Goal: Check status: Check status

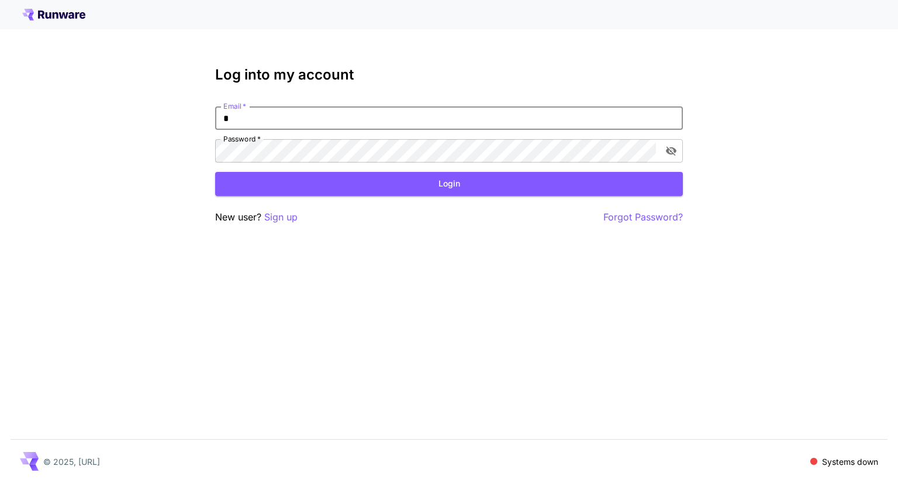
click at [304, 122] on input "*" at bounding box center [449, 117] width 468 height 23
type input "**********"
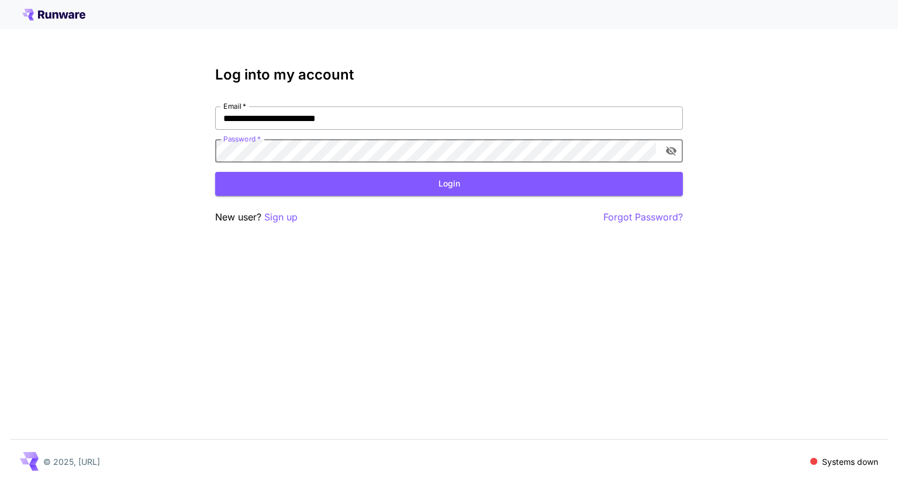
click button "Login" at bounding box center [449, 184] width 468 height 24
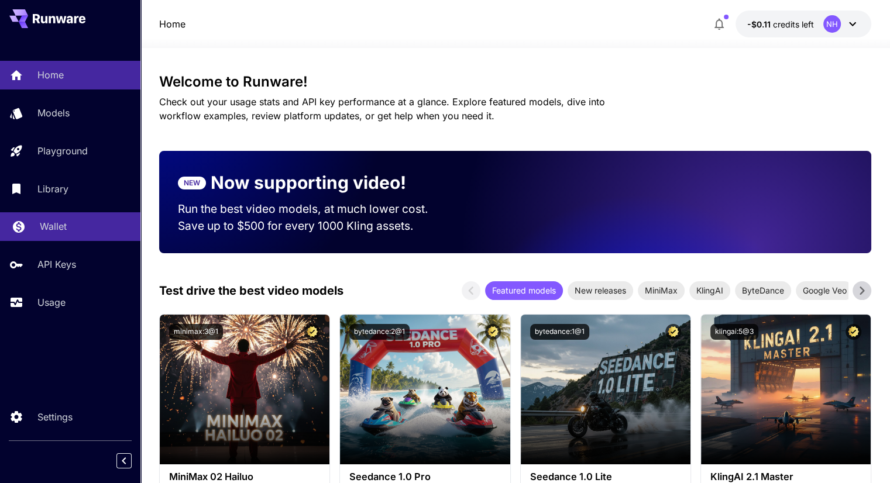
click at [75, 229] on div "Wallet" at bounding box center [85, 226] width 91 height 14
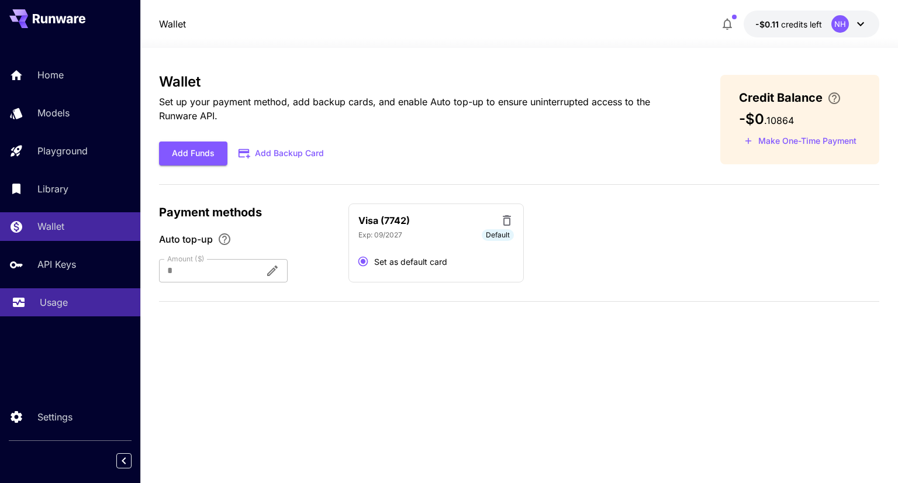
click at [63, 301] on p "Usage" at bounding box center [54, 302] width 28 height 14
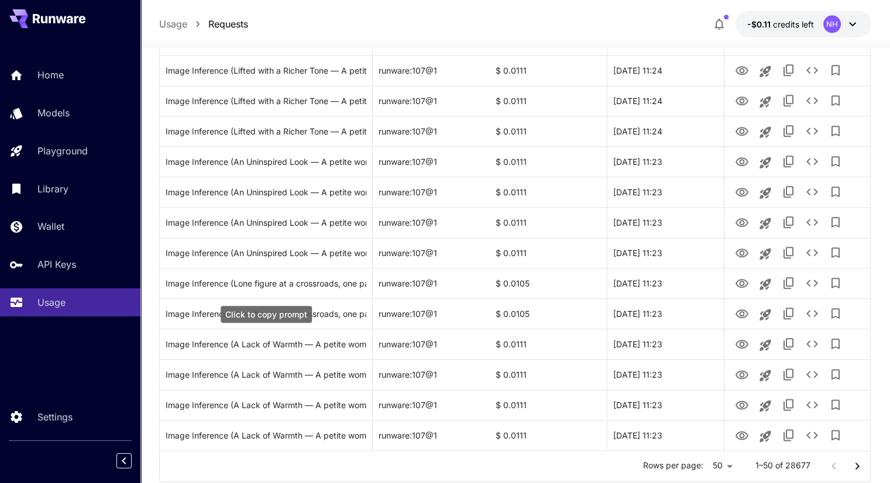
scroll to position [1334, 0]
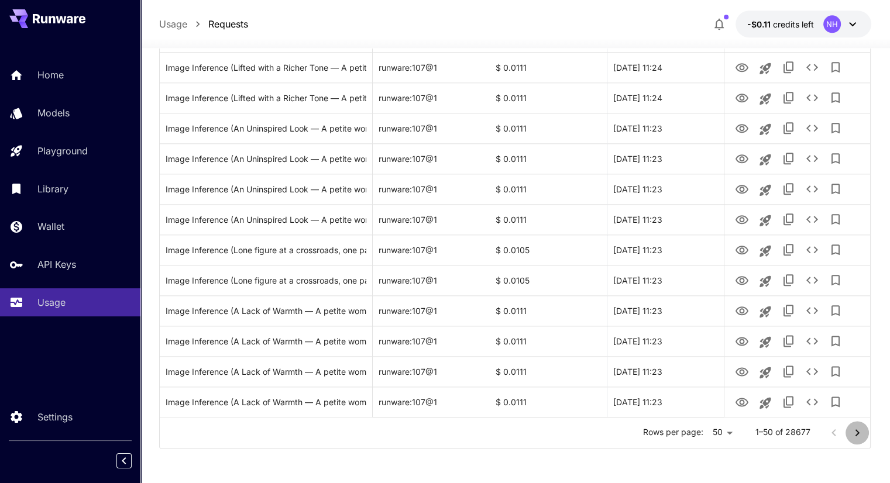
click at [855, 428] on icon "Go to next page" at bounding box center [857, 433] width 14 height 14
click at [851, 433] on icon "Go to next page" at bounding box center [857, 433] width 14 height 14
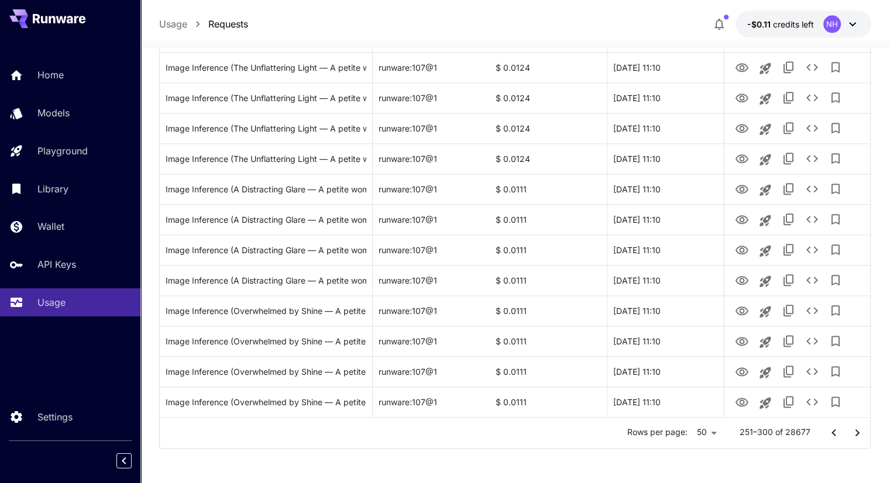
click at [851, 433] on icon "Go to next page" at bounding box center [857, 433] width 14 height 14
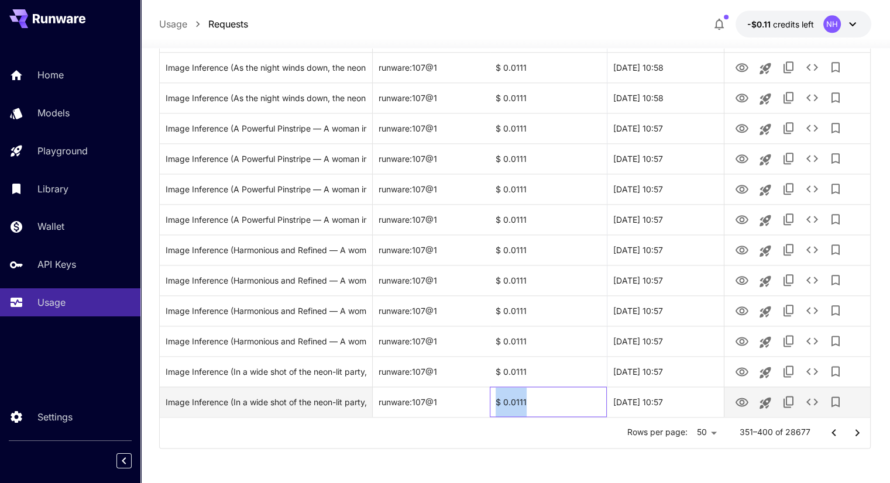
drag, startPoint x: 533, startPoint y: 401, endPoint x: 496, endPoint y: 398, distance: 37.6
click at [496, 398] on div "$ 0.0111" at bounding box center [548, 402] width 117 height 30
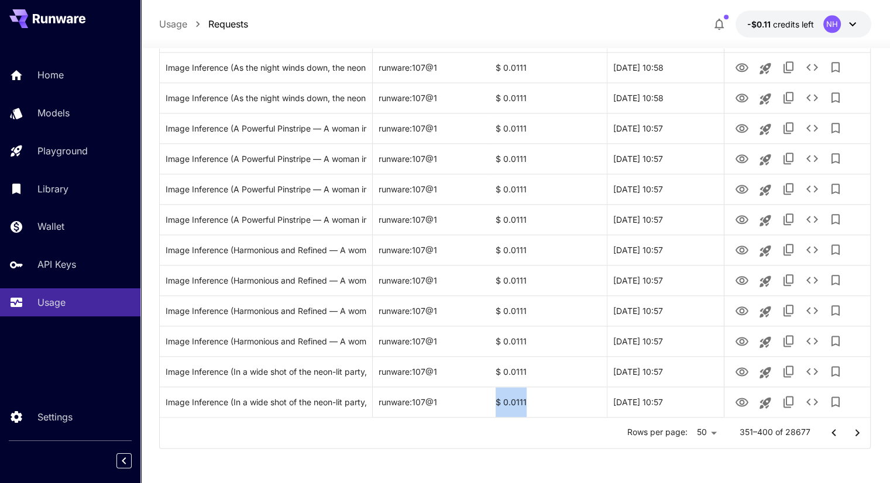
click at [855, 431] on icon "Go to next page" at bounding box center [857, 433] width 14 height 14
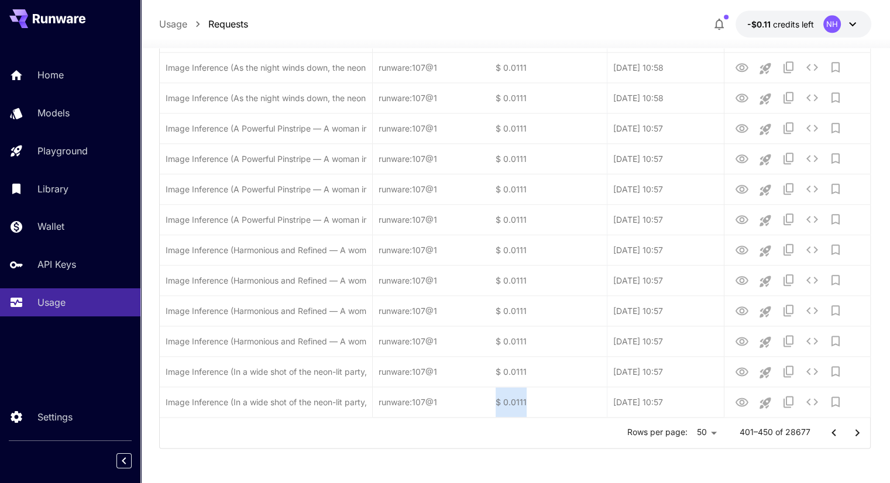
click at [855, 431] on icon "Go to next page" at bounding box center [857, 433] width 14 height 14
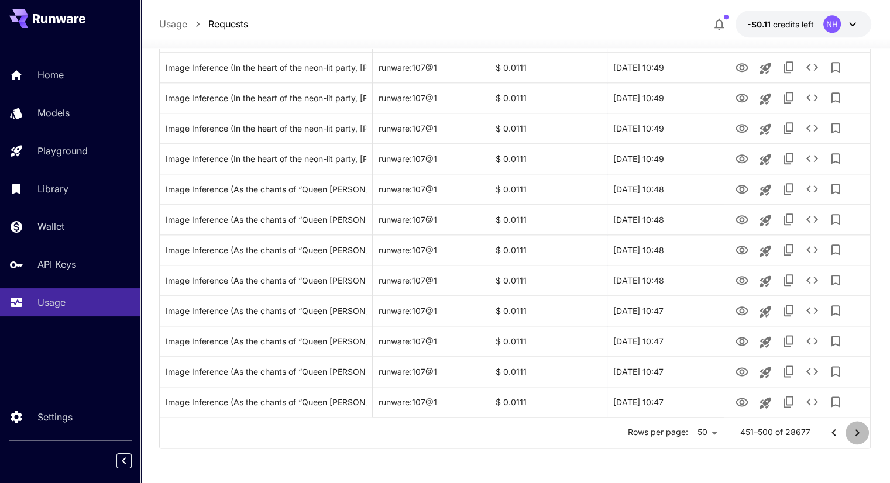
click at [855, 431] on icon "Go to next page" at bounding box center [857, 433] width 14 height 14
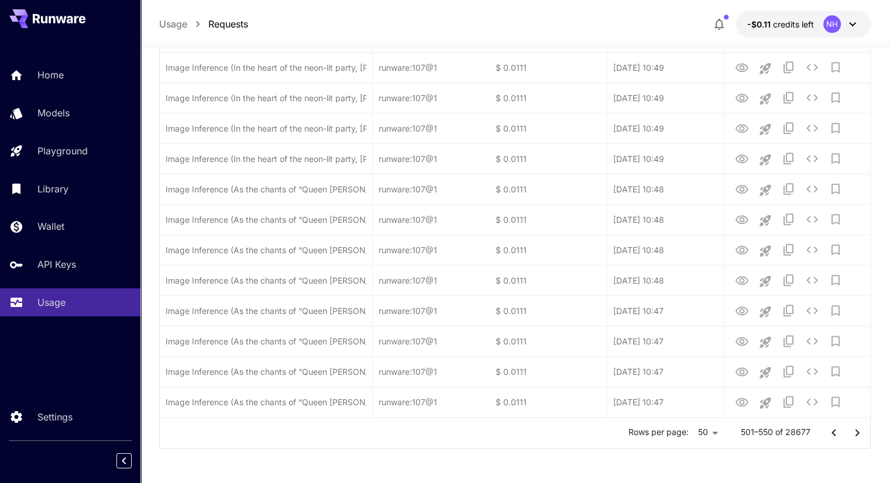
click at [855, 431] on icon "Go to next page" at bounding box center [857, 433] width 14 height 14
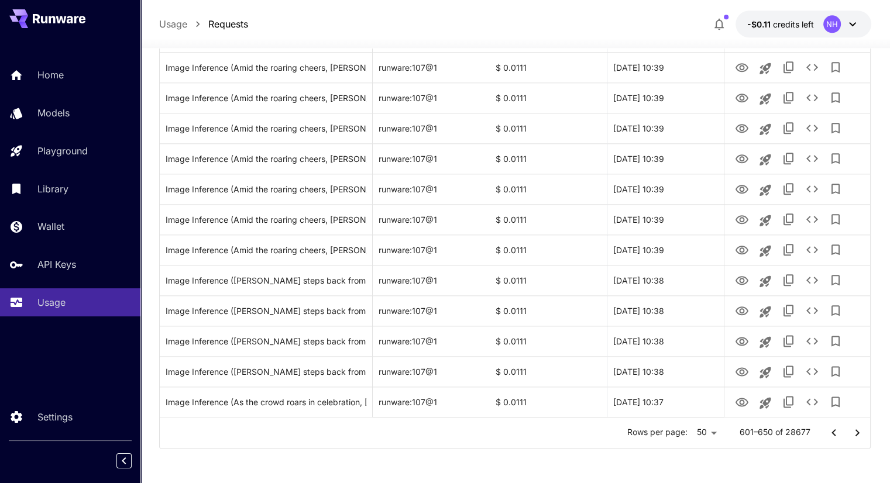
click at [855, 431] on icon "Go to next page" at bounding box center [857, 433] width 14 height 14
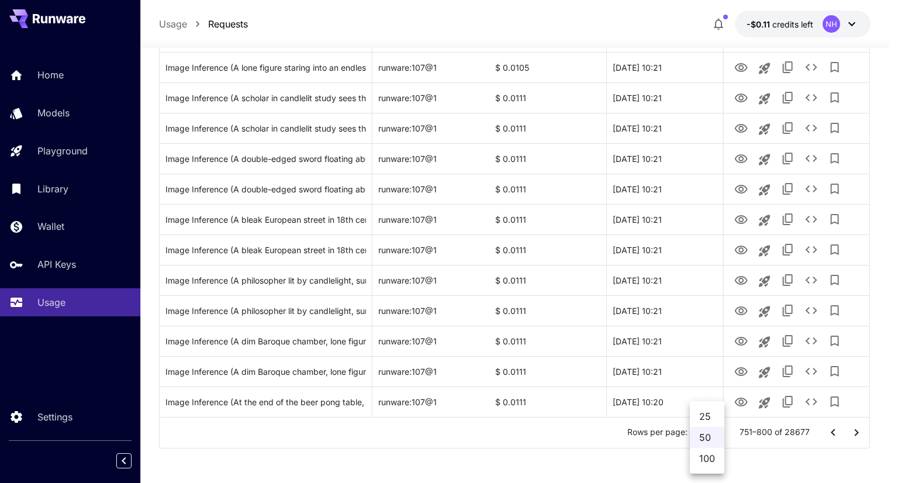
click at [854, 433] on div at bounding box center [449, 241] width 898 height 483
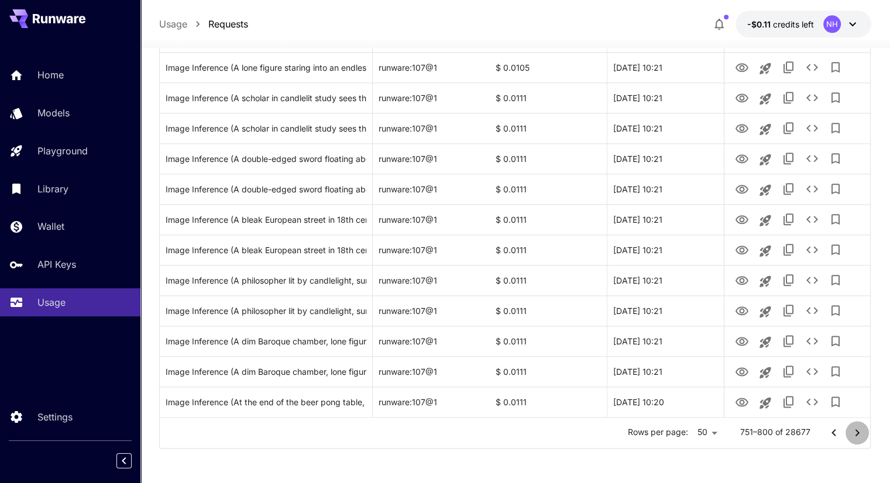
click at [859, 432] on icon "Go to next page" at bounding box center [857, 433] width 14 height 14
click at [860, 436] on icon "Go to next page" at bounding box center [857, 433] width 14 height 14
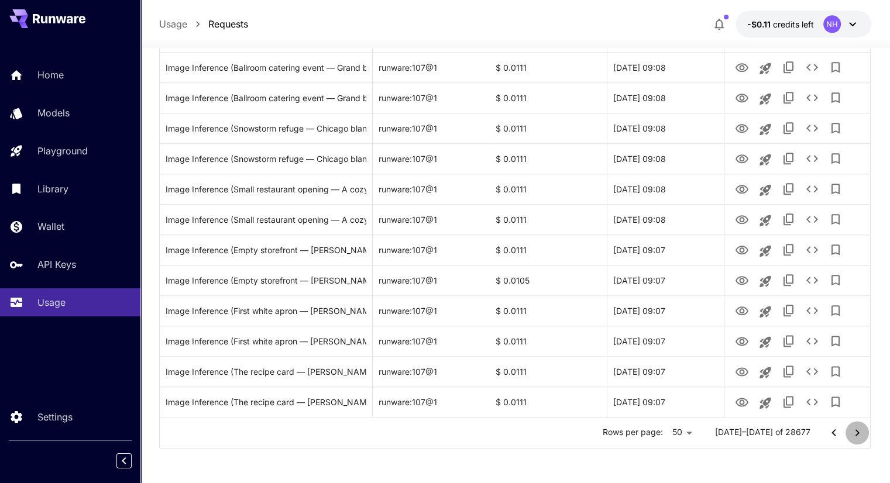
click at [860, 436] on icon "Go to next page" at bounding box center [857, 433] width 14 height 14
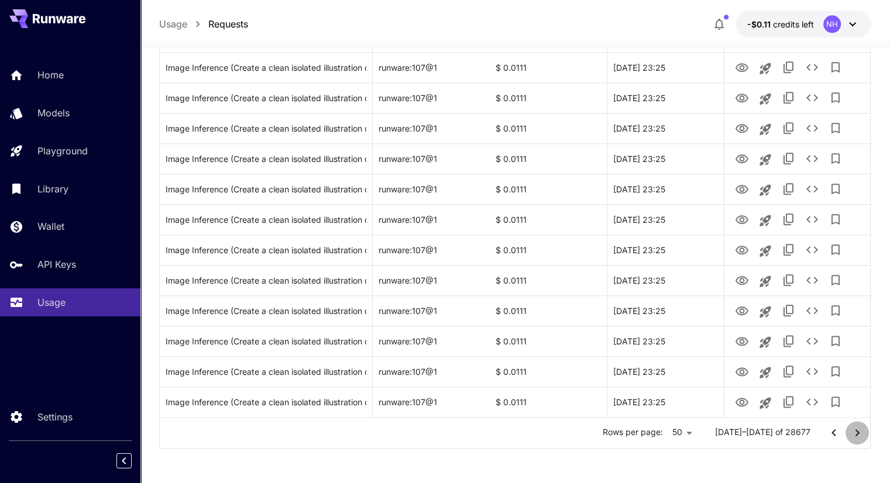
click at [860, 436] on icon "Go to next page" at bounding box center [857, 433] width 14 height 14
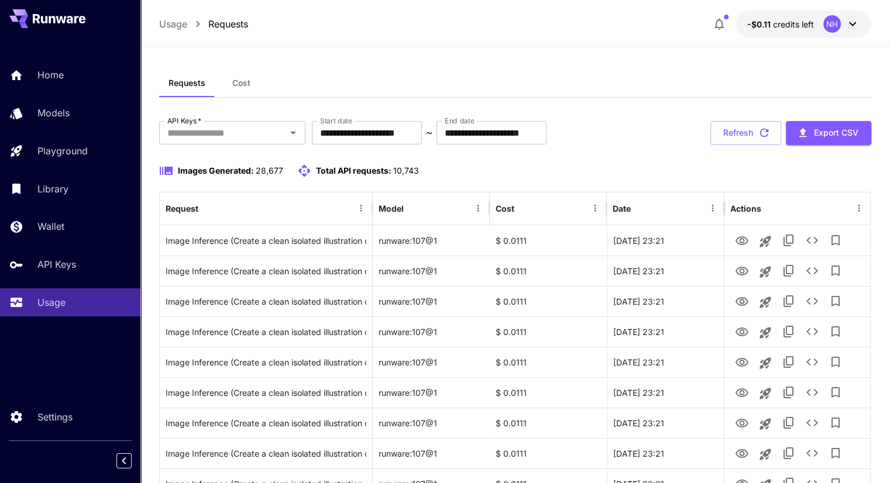
scroll to position [0, 0]
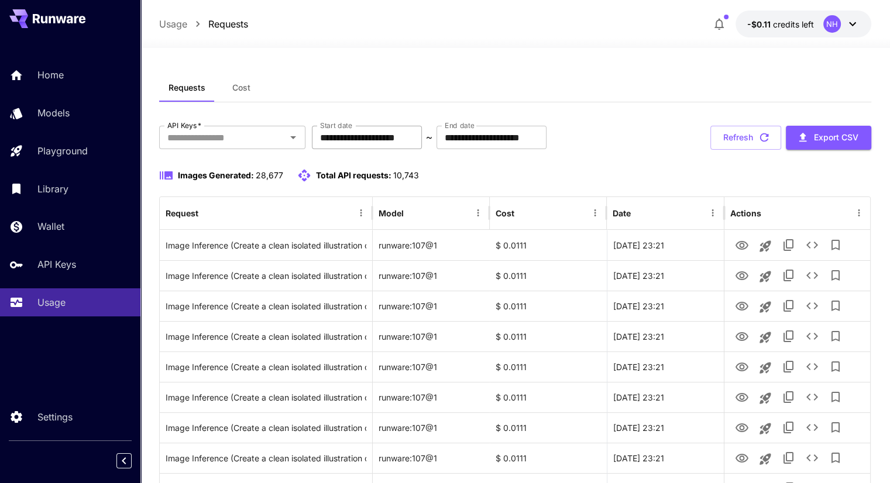
click at [384, 136] on input "**********" at bounding box center [367, 137] width 110 height 23
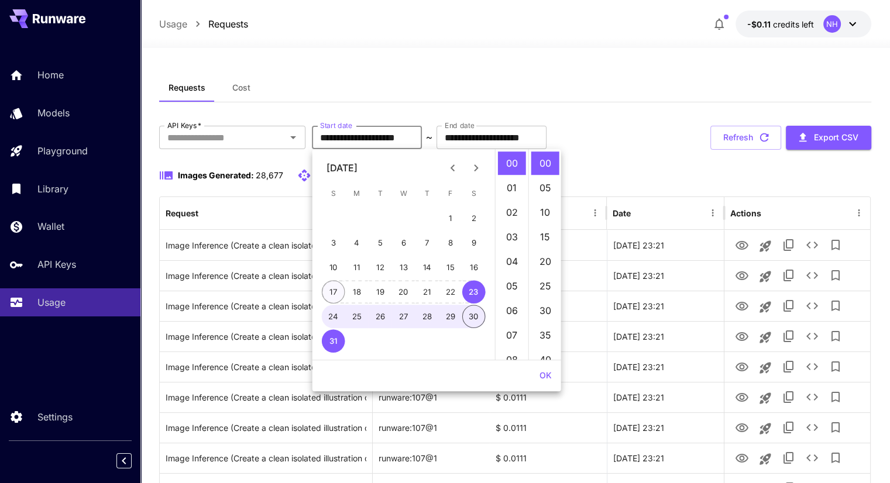
click at [344, 294] on button "17" at bounding box center [333, 291] width 23 height 23
type input "**********"
click at [520, 138] on input "**********" at bounding box center [491, 137] width 110 height 23
click at [469, 288] on button "23" at bounding box center [473, 291] width 23 height 23
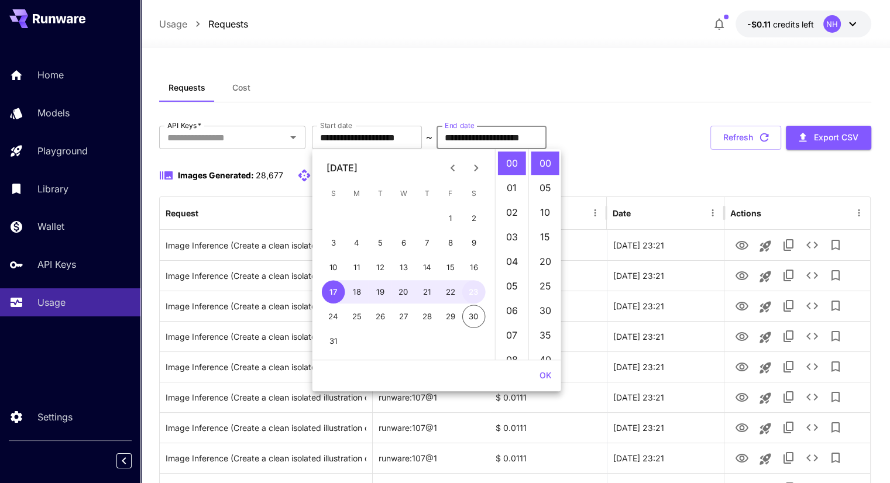
type input "**********"
click at [540, 384] on button "OK" at bounding box center [546, 376] width 22 height 22
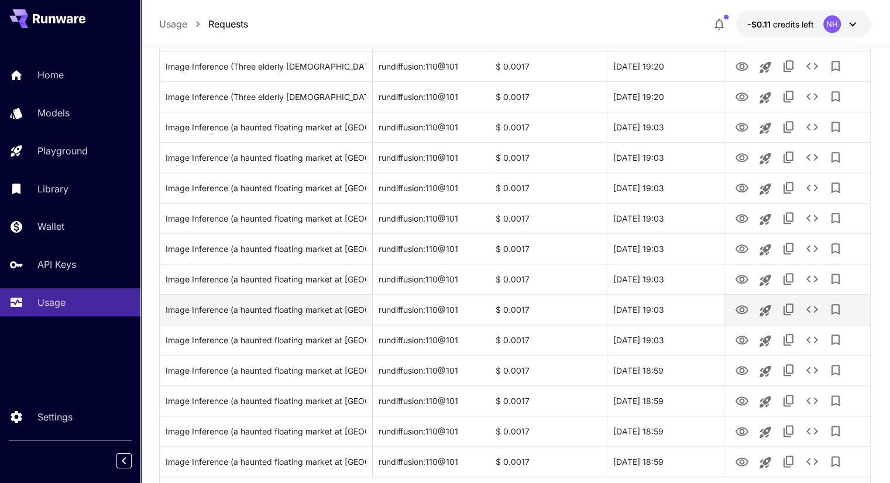
scroll to position [1334, 0]
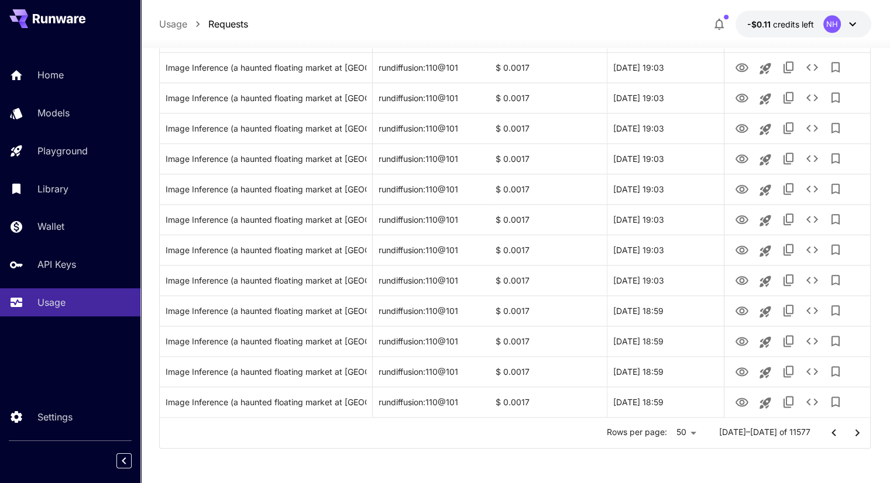
click at [835, 433] on icon "Go to previous page" at bounding box center [834, 433] width 14 height 14
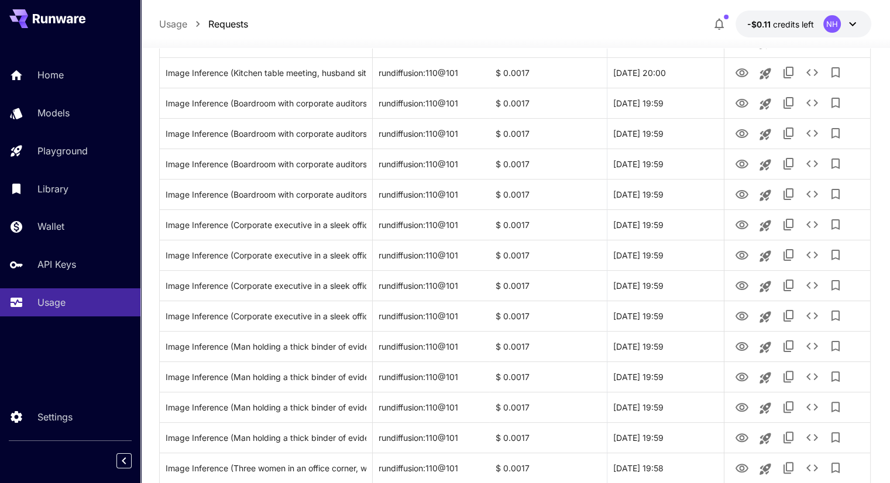
scroll to position [0, 0]
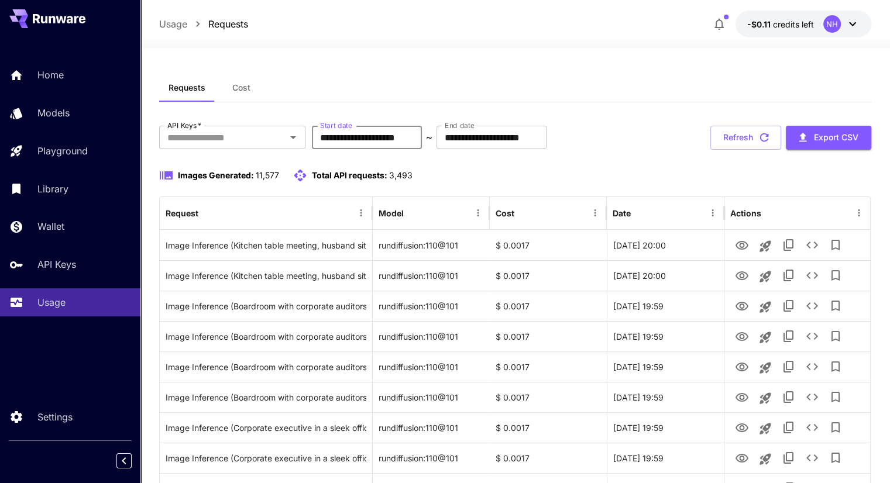
click at [391, 135] on input "**********" at bounding box center [367, 137] width 110 height 23
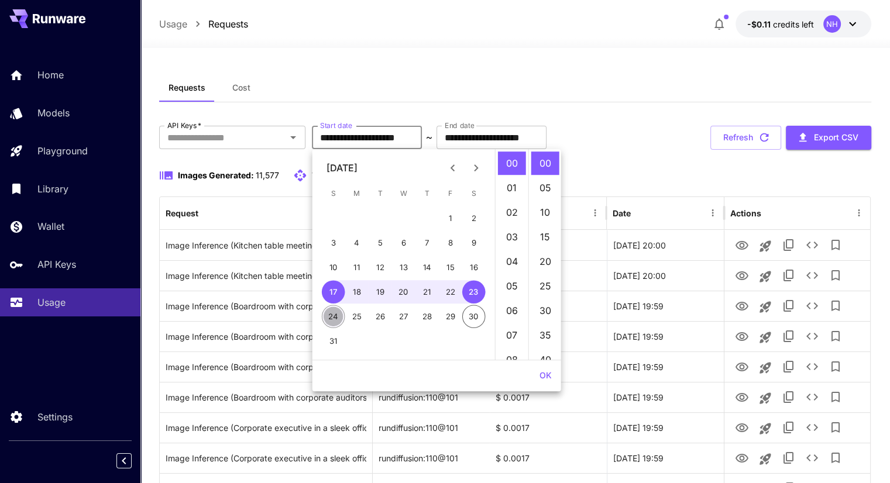
click at [335, 307] on button "24" at bounding box center [333, 316] width 23 height 23
type input "**********"
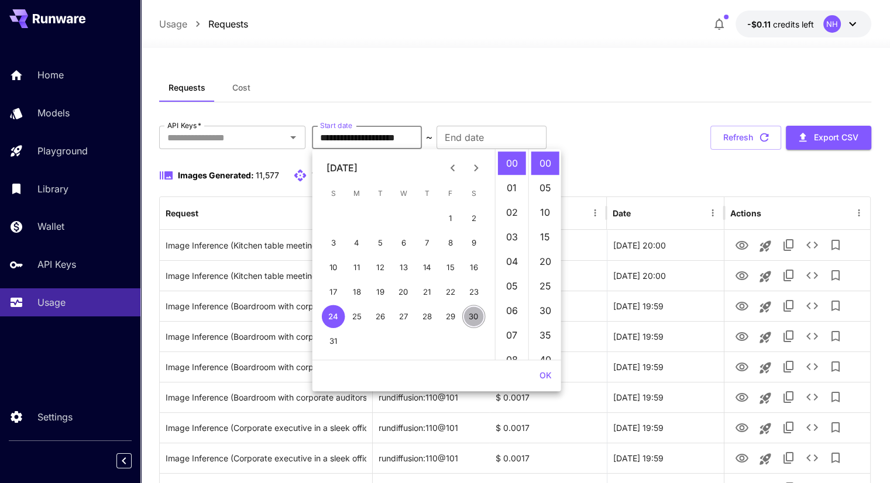
click at [470, 307] on button "30" at bounding box center [473, 316] width 23 height 23
click at [415, 309] on div "28" at bounding box center [426, 316] width 23 height 23
click at [408, 312] on button "27" at bounding box center [403, 316] width 23 height 23
type input "**********"
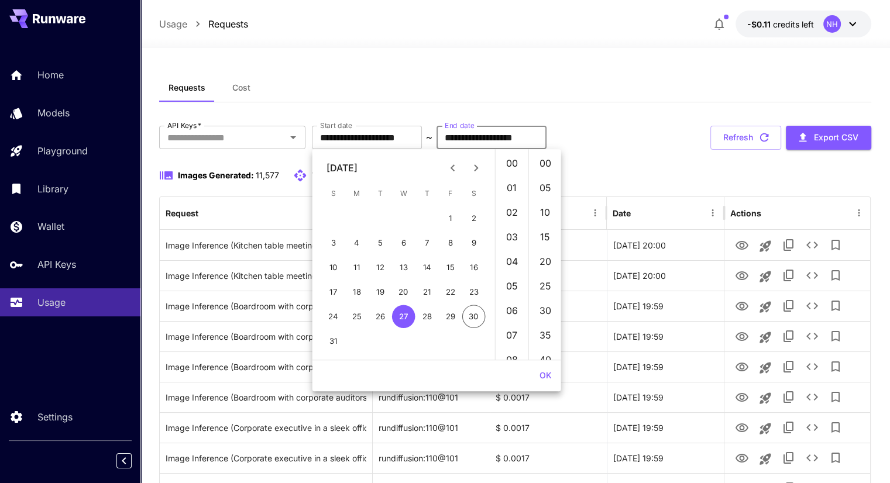
click at [546, 137] on input "**********" at bounding box center [491, 137] width 110 height 23
click at [474, 313] on button "30" at bounding box center [473, 316] width 23 height 23
type input "**********"
click at [546, 377] on button "OK" at bounding box center [546, 376] width 22 height 22
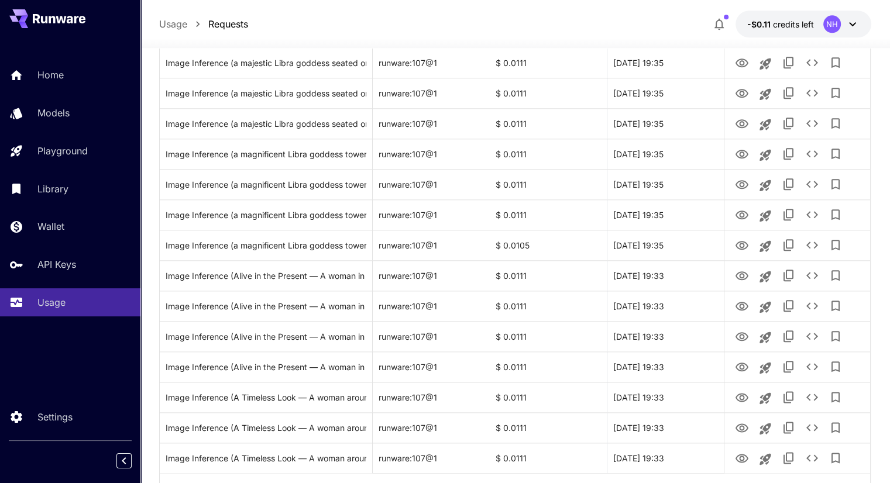
scroll to position [1334, 0]
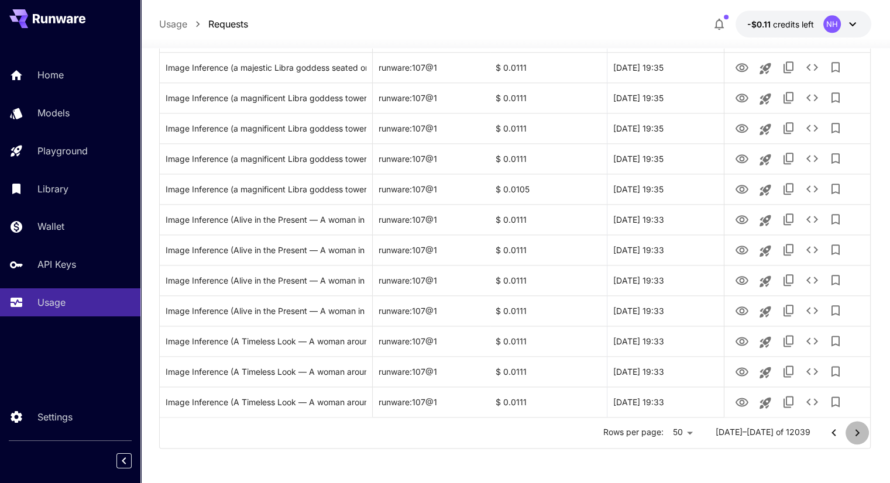
click at [851, 436] on icon "Go to next page" at bounding box center [857, 433] width 14 height 14
click at [855, 426] on icon "Go to next page" at bounding box center [857, 433] width 14 height 14
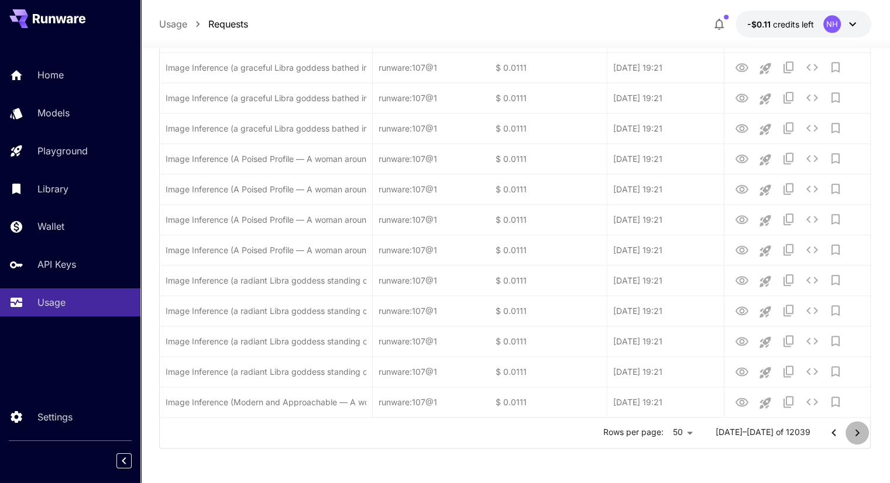
click at [855, 426] on icon "Go to next page" at bounding box center [857, 433] width 14 height 14
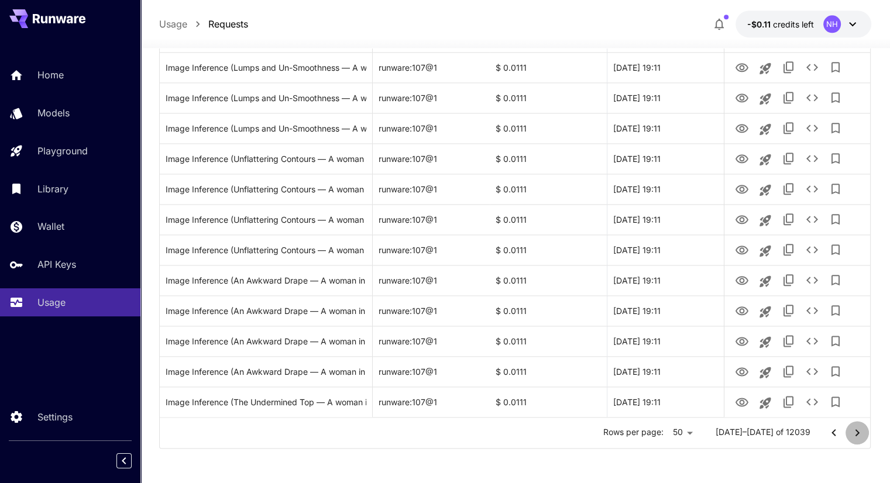
click at [860, 438] on icon "Go to next page" at bounding box center [857, 433] width 14 height 14
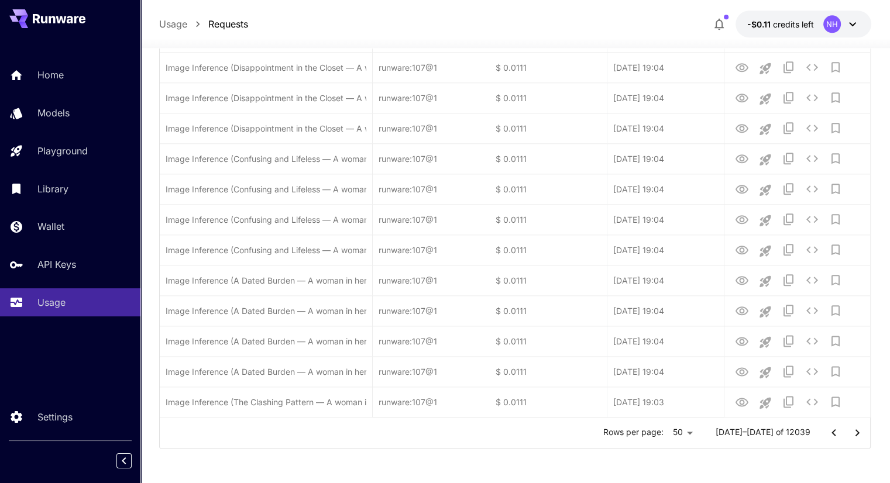
click at [860, 438] on icon "Go to next page" at bounding box center [857, 433] width 14 height 14
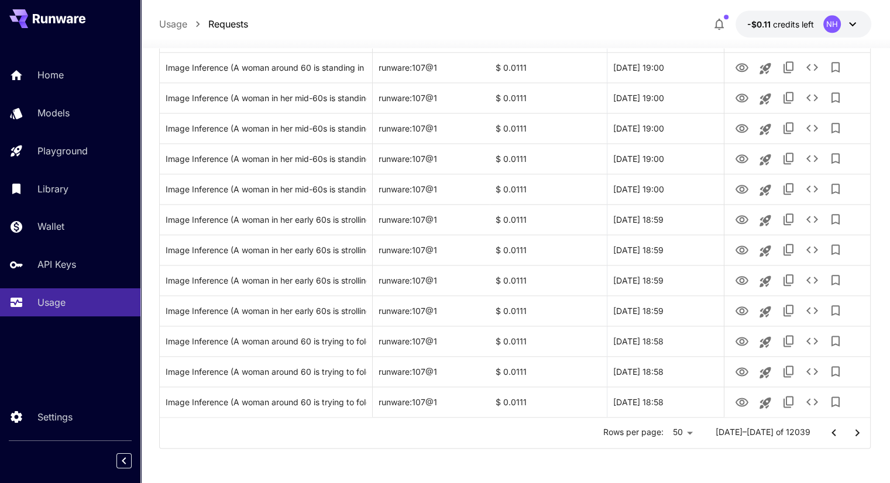
click at [860, 438] on icon "Go to next page" at bounding box center [857, 433] width 14 height 14
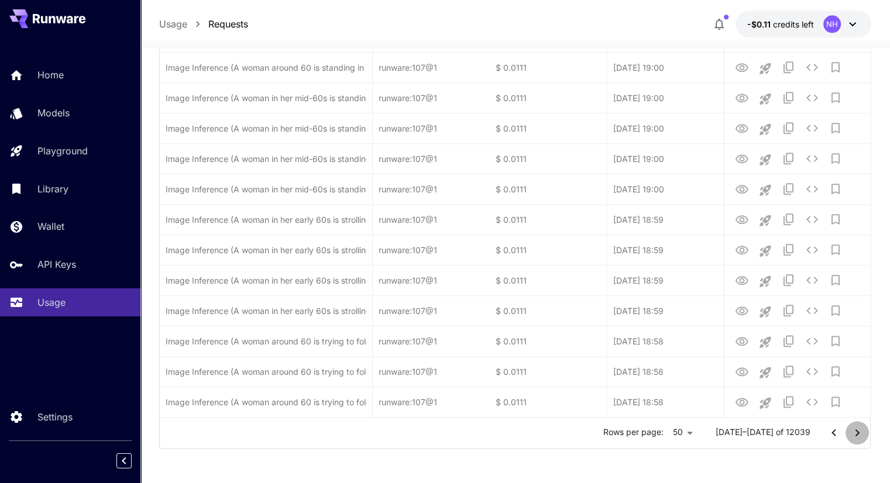
click at [860, 438] on icon "Go to next page" at bounding box center [857, 433] width 14 height 14
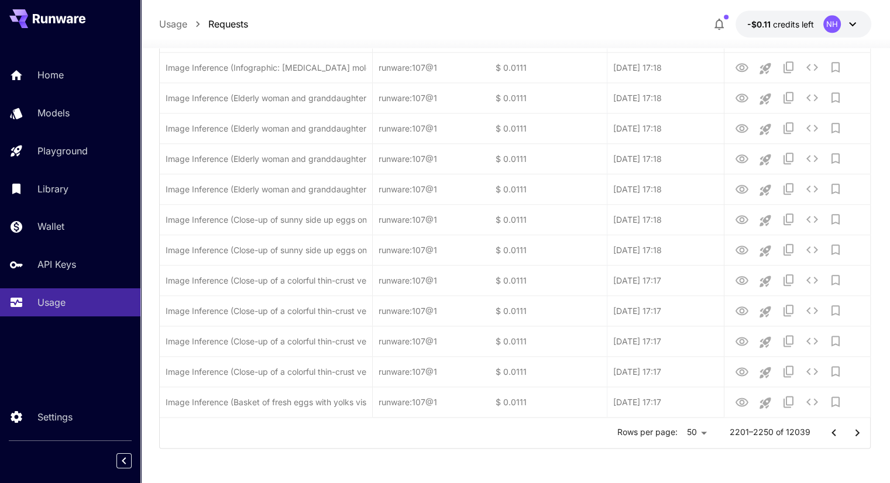
click at [860, 438] on icon "Go to next page" at bounding box center [857, 433] width 14 height 14
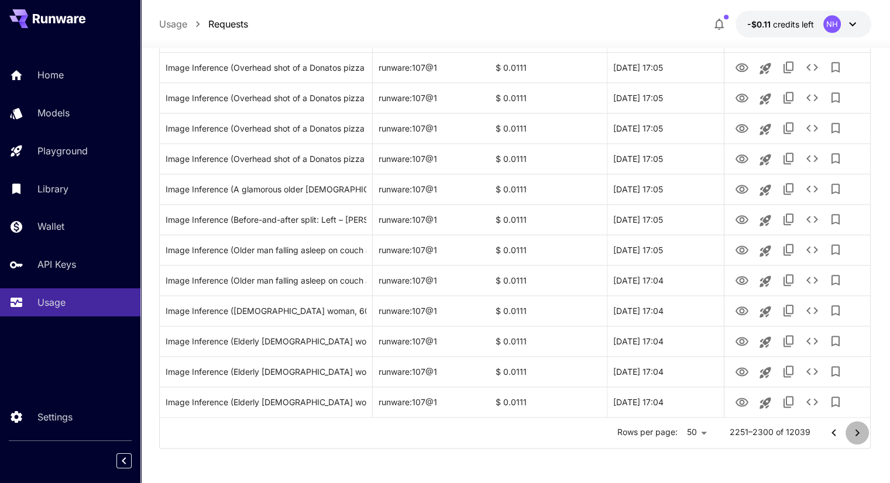
click at [860, 438] on icon "Go to next page" at bounding box center [857, 433] width 14 height 14
click at [856, 426] on icon "Go to next page" at bounding box center [857, 433] width 14 height 14
